Goal: Transaction & Acquisition: Book appointment/travel/reservation

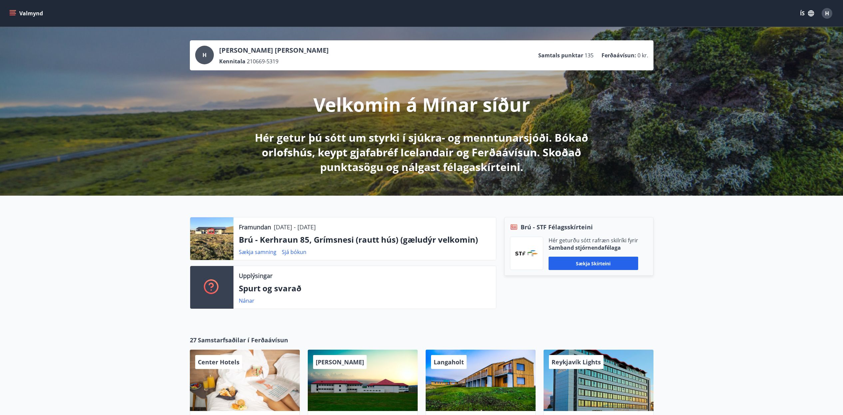
click at [12, 14] on icon "menu" at bounding box center [13, 13] width 7 height 1
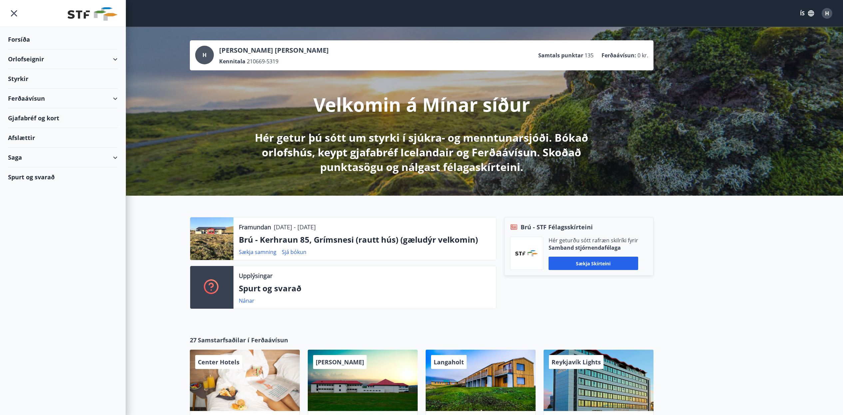
click at [115, 58] on div "Orlofseignir" at bounding box center [63, 59] width 110 height 20
click at [30, 74] on div "Framboð" at bounding box center [62, 76] width 99 height 14
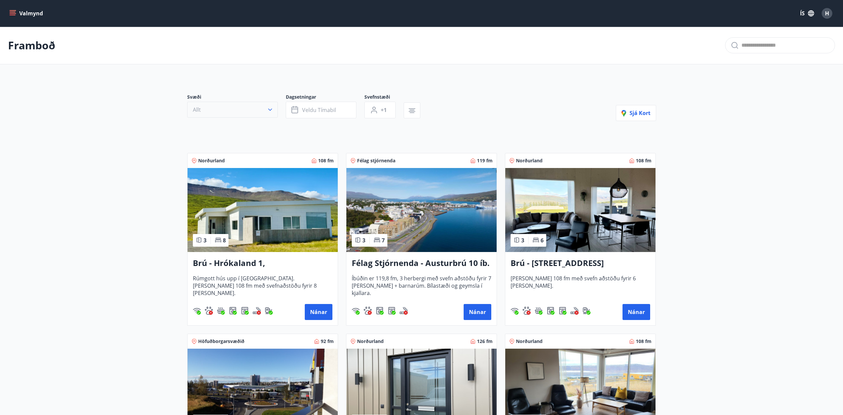
click at [235, 114] on button "Allt" at bounding box center [232, 110] width 91 height 16
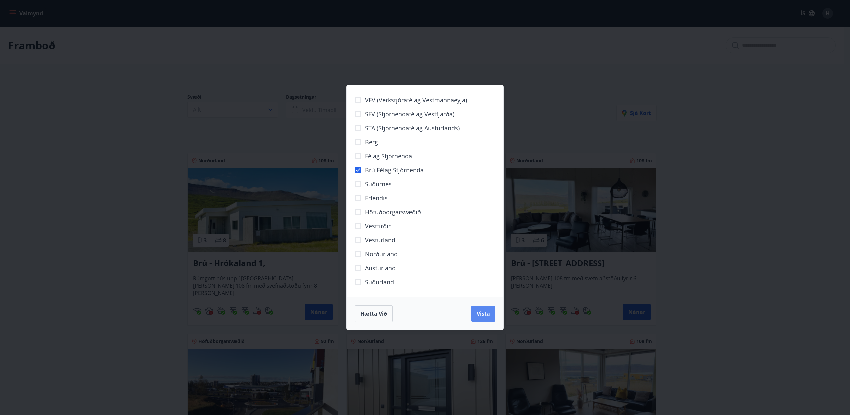
click at [484, 312] on span "Vista" at bounding box center [483, 313] width 13 height 7
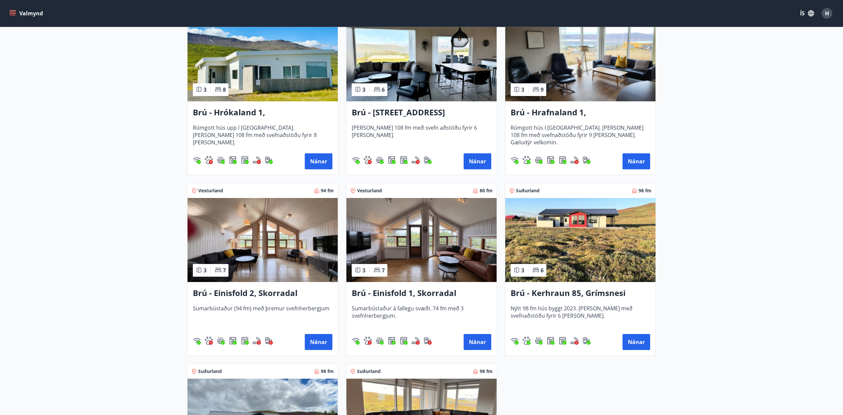
scroll to position [208, 0]
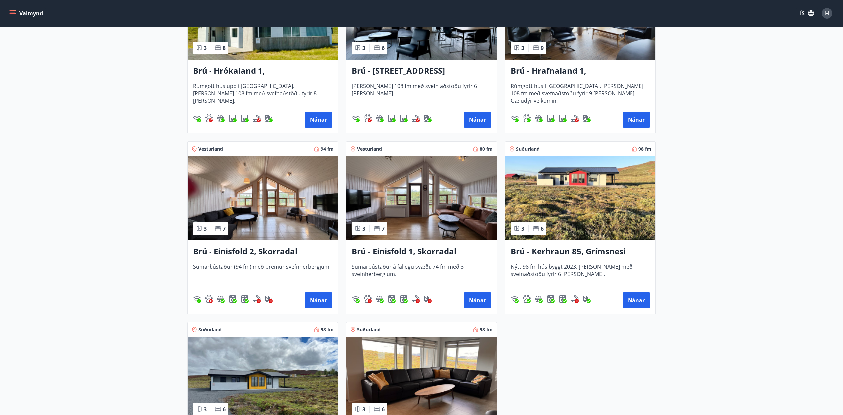
click at [374, 255] on h3 "Brú - Einisfold 1, Skorradal" at bounding box center [422, 252] width 140 height 12
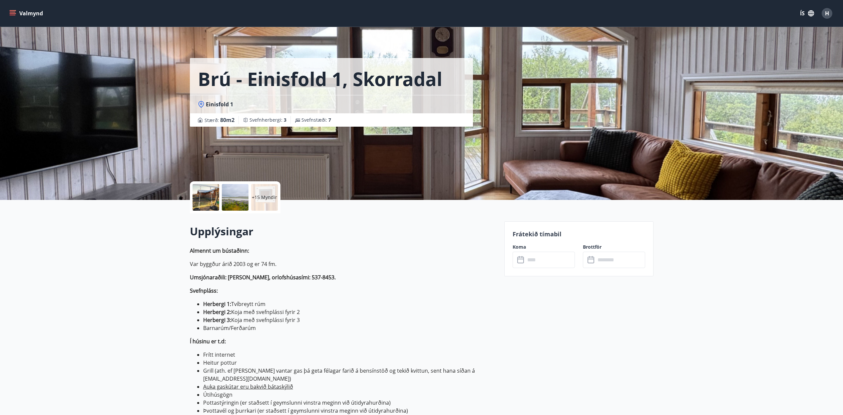
click at [570, 150] on div "Brú - Einisfold 1, Skorradal Einisfold 1 Stærð : 80 m2 Svefnherbergi : 3 Svefns…" at bounding box center [422, 100] width 464 height 200
click at [310, 164] on div "Brú - Einisfold 1, Skorradal Einisfold 1 Stærð : 80 m2 Svefnherbergi : 3 Svefns…" at bounding box center [344, 100] width 309 height 200
click at [252, 200] on div "+15 Myndir" at bounding box center [264, 197] width 27 height 27
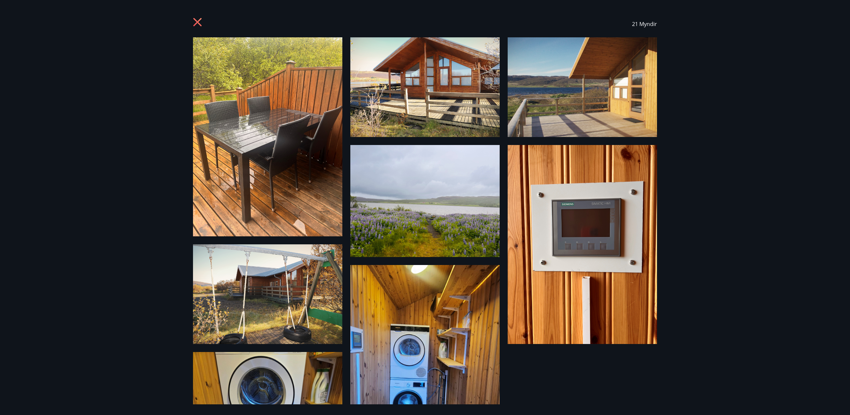
click at [199, 22] on icon at bounding box center [198, 23] width 11 height 11
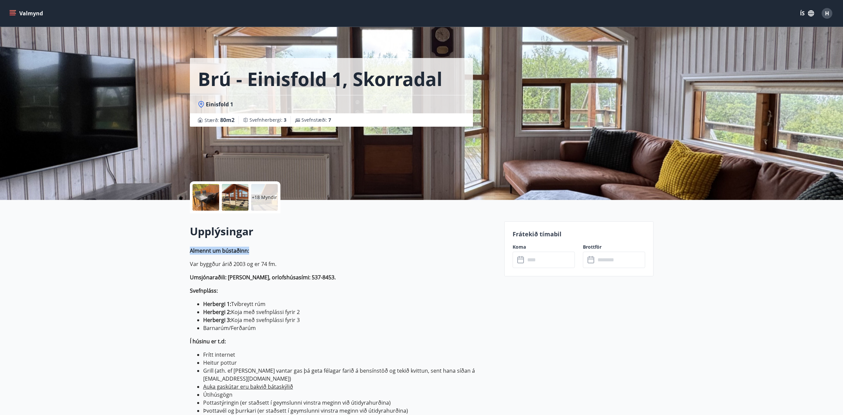
drag, startPoint x: 248, startPoint y: 251, endPoint x: 185, endPoint y: 249, distance: 63.7
drag, startPoint x: 190, startPoint y: 251, endPoint x: 254, endPoint y: 251, distance: 63.3
click at [254, 251] on p "Almennt um bústaðinn:" at bounding box center [343, 251] width 307 height 8
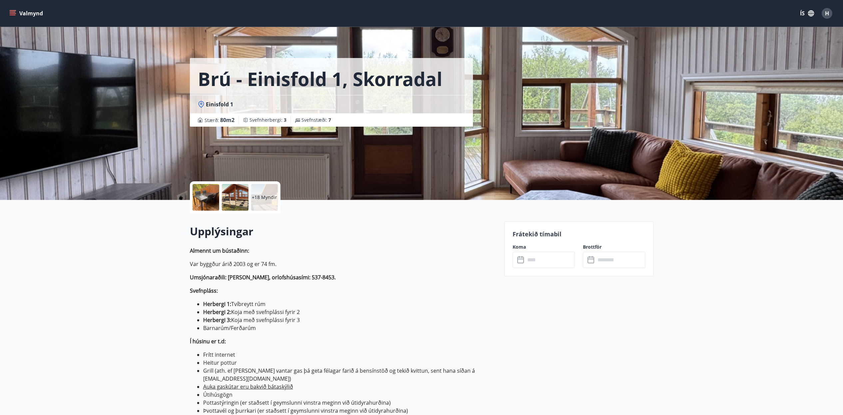
drag, startPoint x: 249, startPoint y: 251, endPoint x: 173, endPoint y: 245, distance: 76.2
drag, startPoint x: 190, startPoint y: 253, endPoint x: 258, endPoint y: 253, distance: 68.3
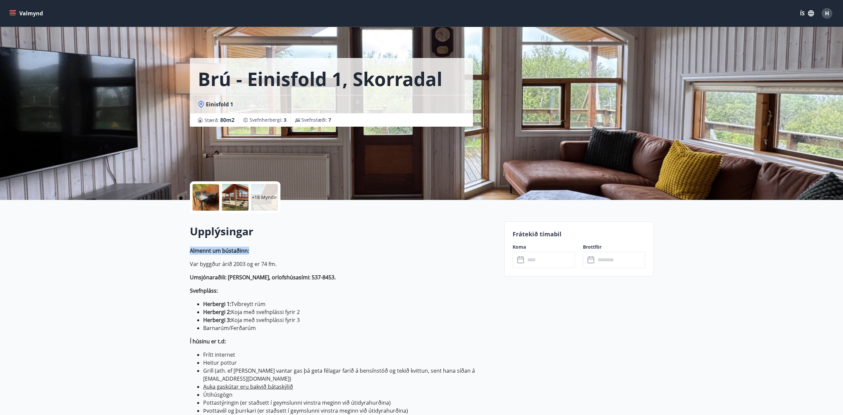
click at [258, 253] on p "Almennt um bústaðinn:" at bounding box center [343, 251] width 307 height 8
click at [259, 251] on p "Almennt um bústaðinn:" at bounding box center [343, 251] width 307 height 8
click at [276, 202] on div "+18 Myndir" at bounding box center [264, 197] width 27 height 27
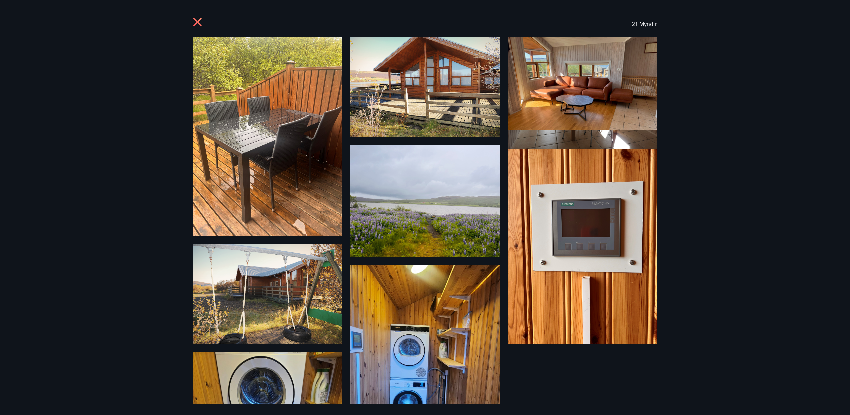
click at [431, 75] on img at bounding box center [424, 87] width 149 height 100
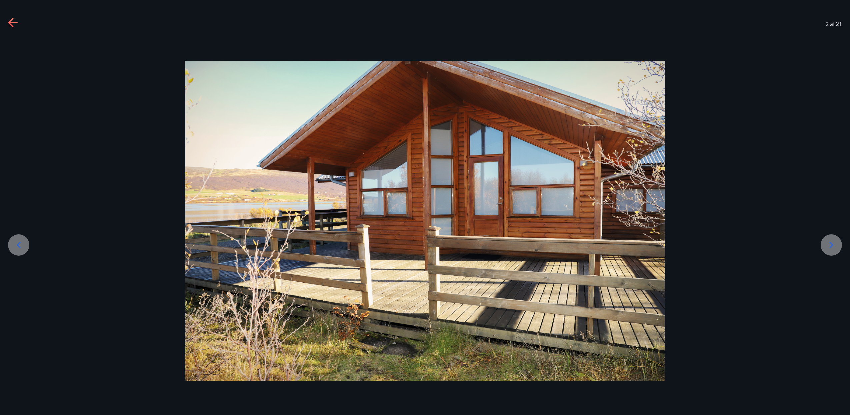
click at [11, 19] on icon at bounding box center [10, 22] width 5 height 9
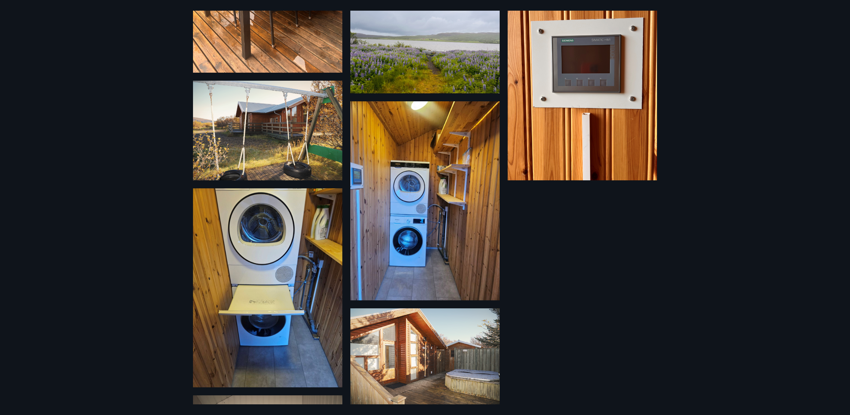
scroll to position [167, 0]
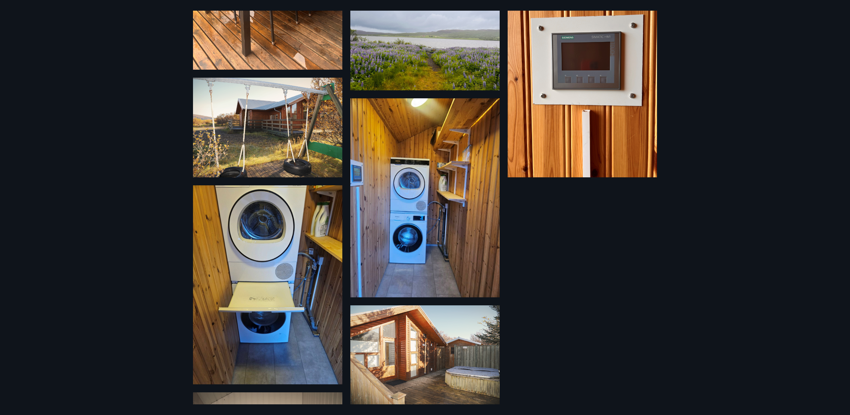
click at [288, 141] on img at bounding box center [267, 128] width 149 height 100
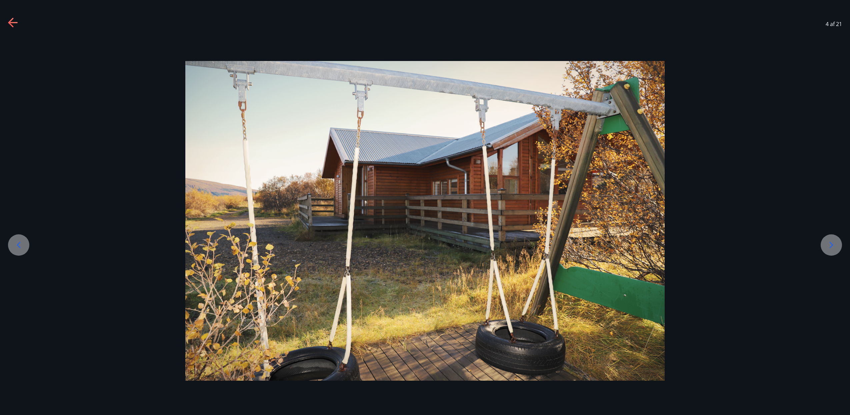
drag, startPoint x: 9, startPoint y: 19, endPoint x: 12, endPoint y: 19, distance: 3.3
click at [10, 19] on icon at bounding box center [13, 23] width 11 height 11
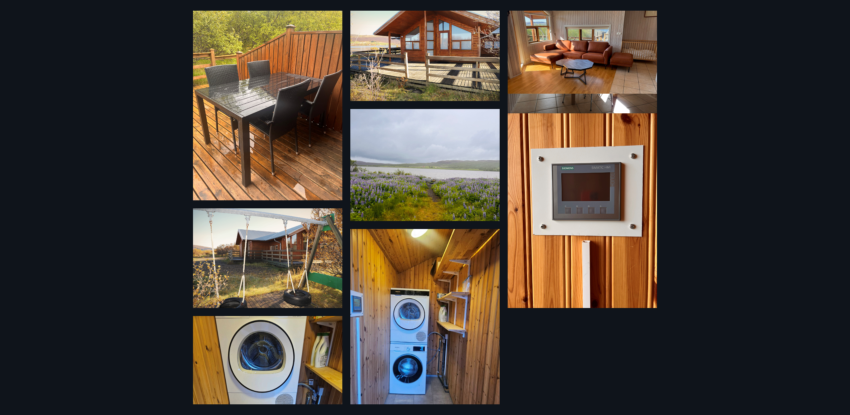
scroll to position [42, 0]
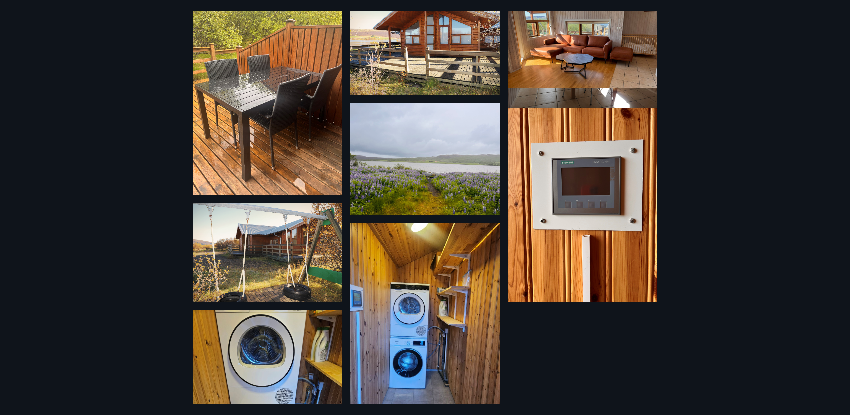
click at [314, 253] on img at bounding box center [267, 253] width 149 height 100
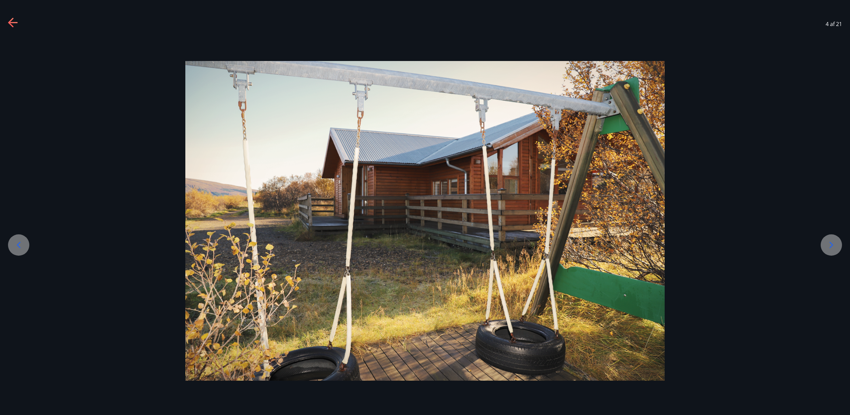
click at [10, 23] on icon at bounding box center [13, 23] width 11 height 11
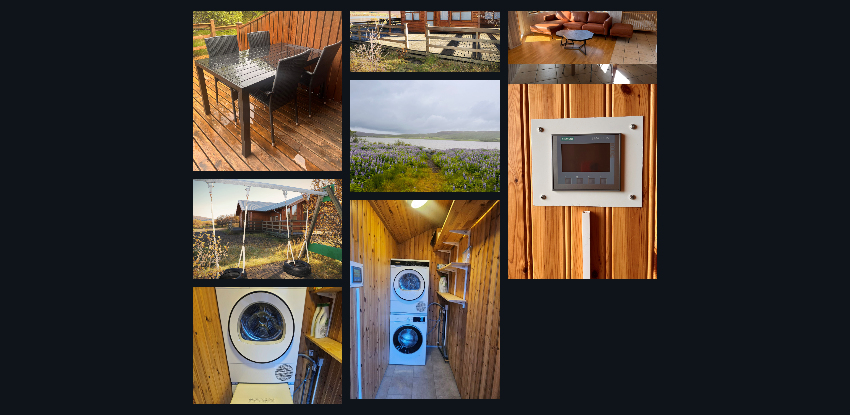
scroll to position [250, 0]
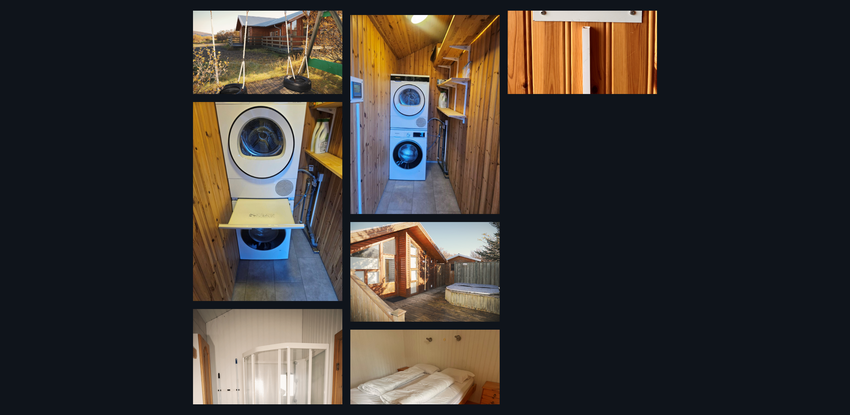
click at [412, 274] on img at bounding box center [424, 272] width 149 height 100
